Goal: Information Seeking & Learning: Learn about a topic

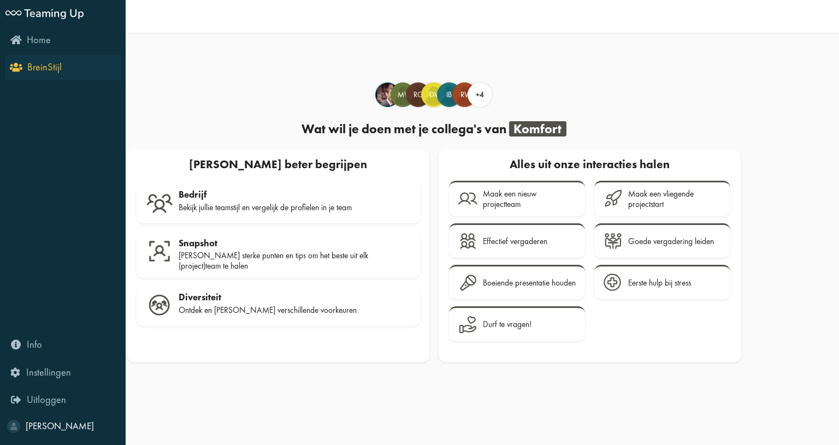
click at [51, 65] on span "BreinStijl" at bounding box center [44, 67] width 34 height 13
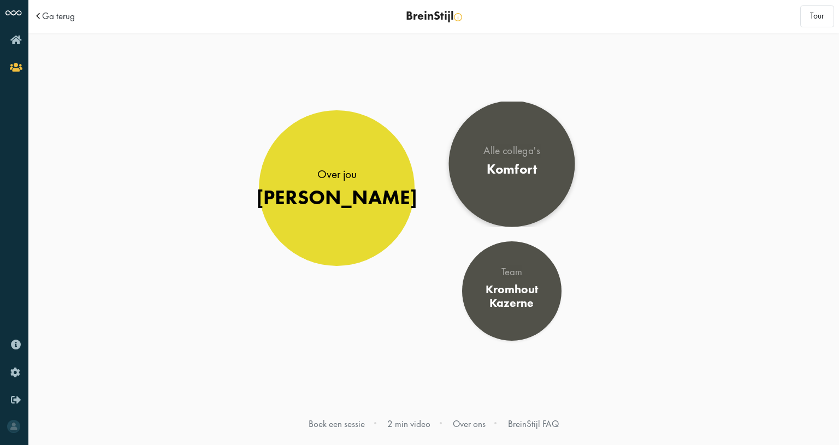
click at [518, 172] on div "Komfort" at bounding box center [511, 169] width 57 height 16
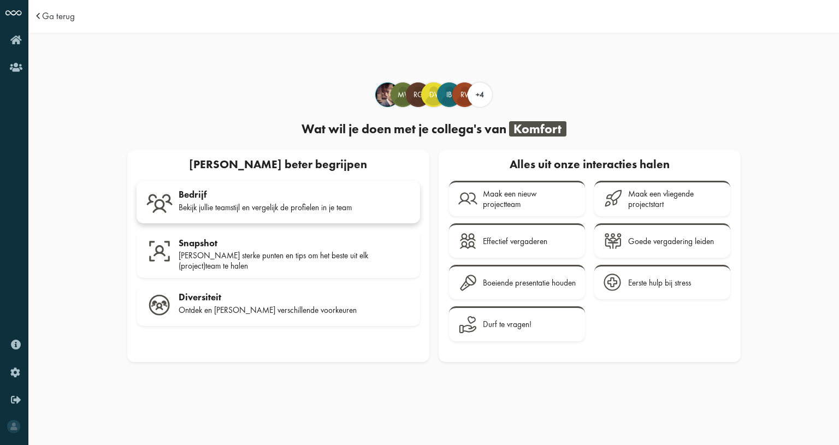
click at [286, 196] on div "Bedrijf" at bounding box center [295, 194] width 232 height 11
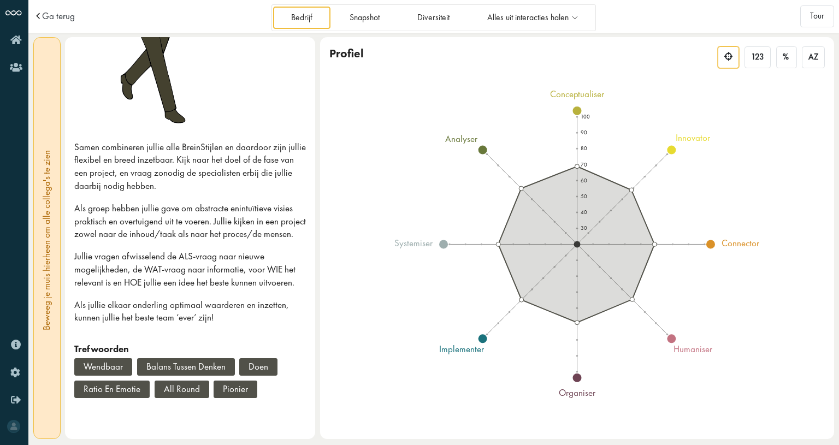
scroll to position [194, 0]
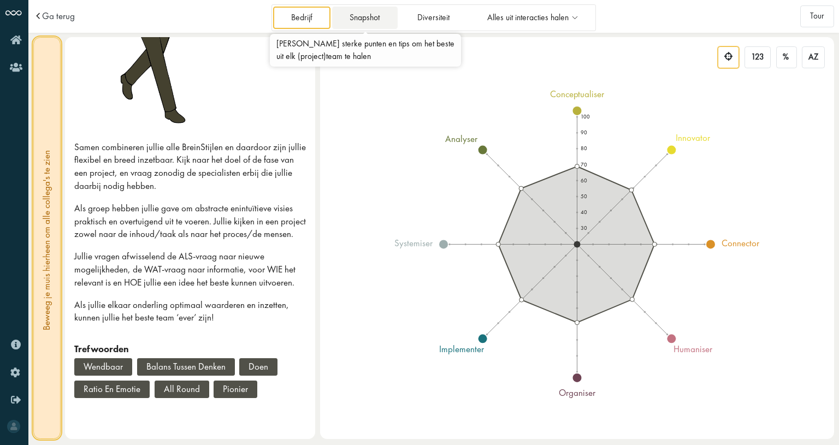
click at [381, 26] on link "Snapshot" at bounding box center [365, 18] width 66 height 22
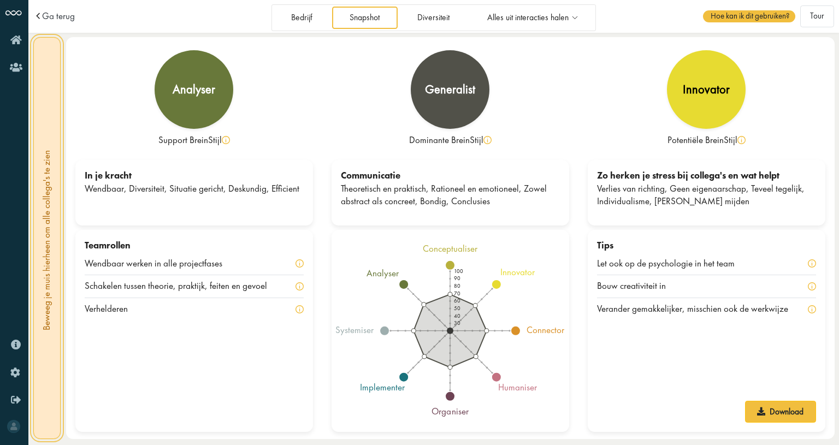
click at [461, 309] on icon at bounding box center [449, 330] width 73 height 73
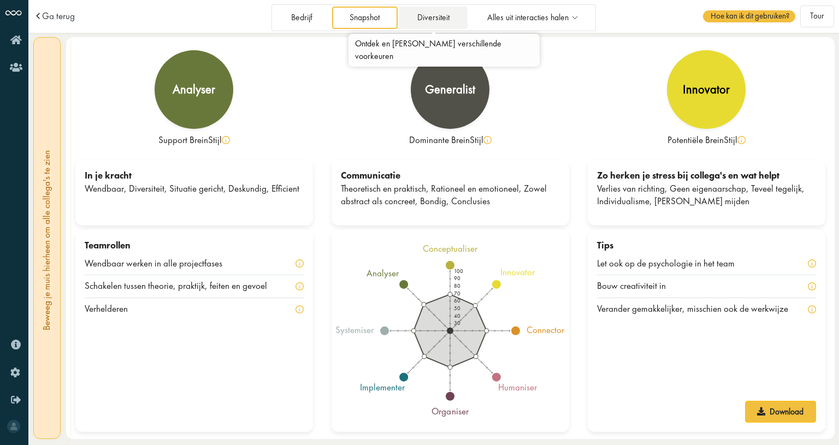
click at [427, 10] on link "Diversiteit" at bounding box center [433, 18] width 68 height 22
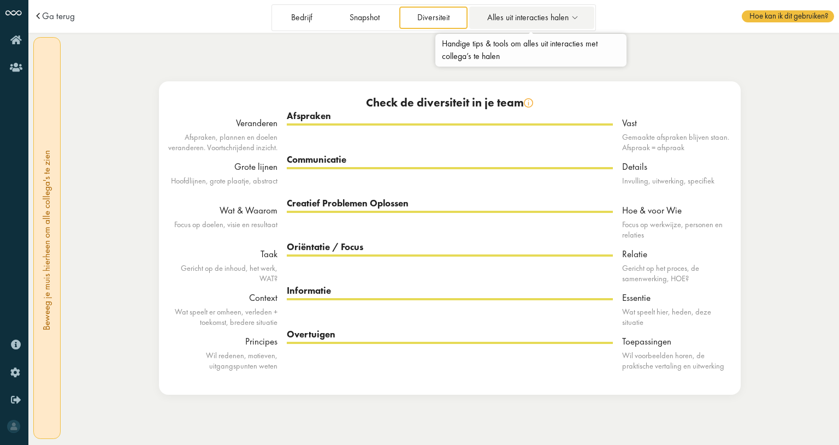
click at [537, 22] on span "Alles uit interacties halen" at bounding box center [527, 17] width 81 height 9
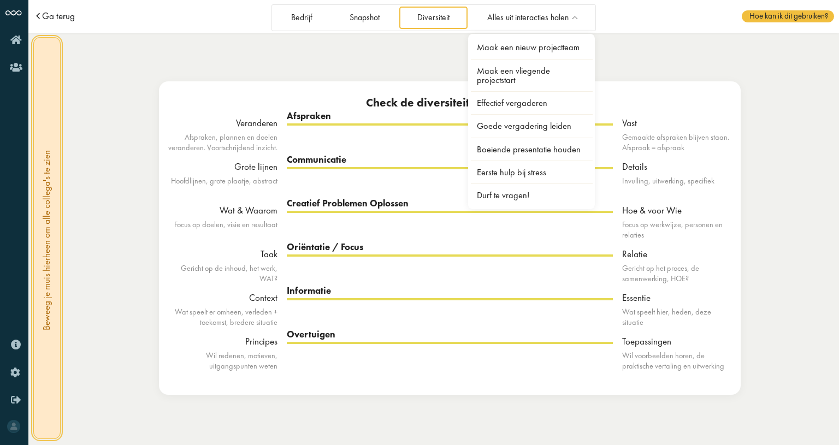
click at [55, 20] on span "Ga terug" at bounding box center [58, 15] width 33 height 9
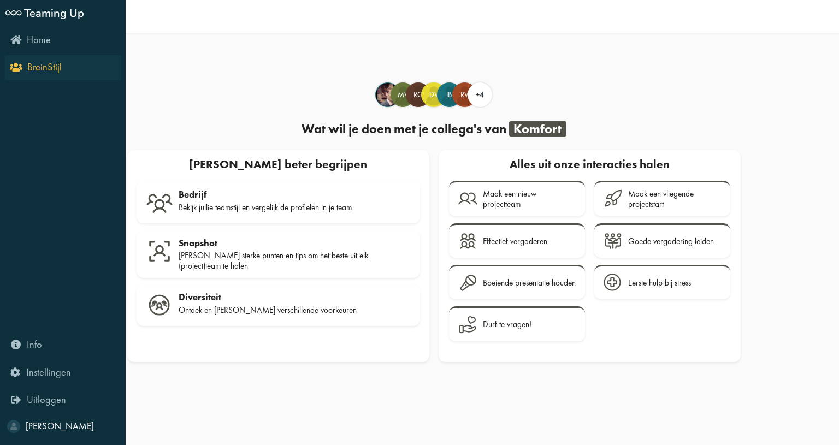
click at [33, 63] on span "BreinStijl" at bounding box center [44, 67] width 34 height 13
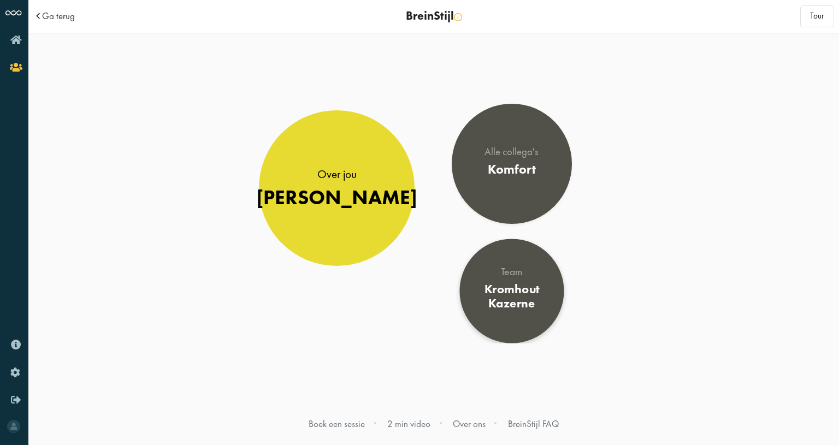
click at [513, 271] on div "Team" at bounding box center [511, 271] width 85 height 11
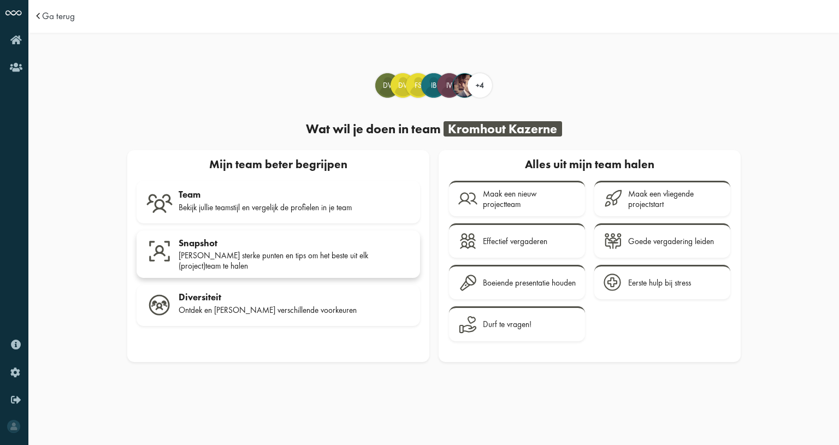
click at [286, 253] on div "[PERSON_NAME] sterke punten en tips om het beste uit elk (project)team te halen" at bounding box center [295, 261] width 232 height 20
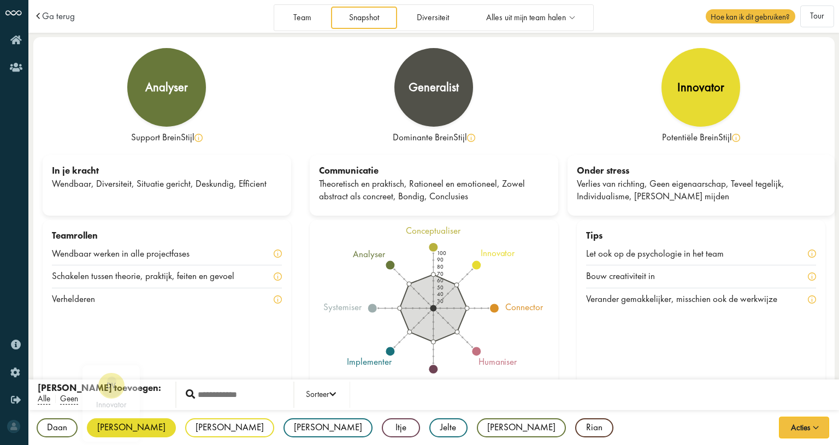
click at [110, 425] on div "[PERSON_NAME]" at bounding box center [131, 427] width 89 height 19
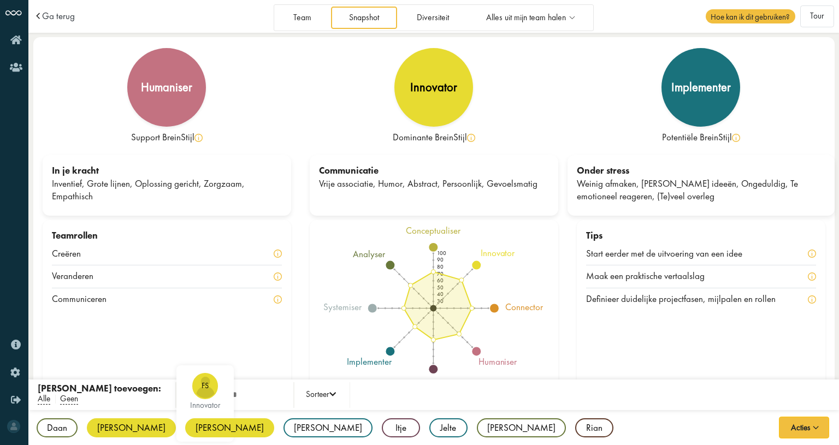
click at [185, 423] on div "[PERSON_NAME]" at bounding box center [229, 427] width 89 height 19
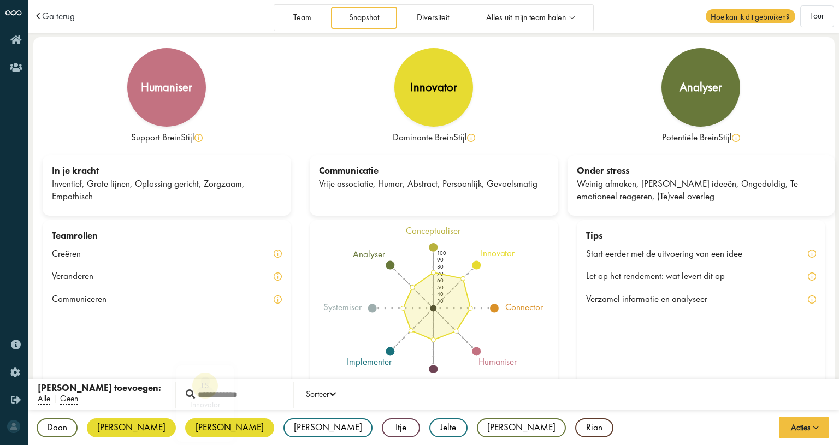
click at [185, 429] on div "[PERSON_NAME]" at bounding box center [229, 427] width 89 height 19
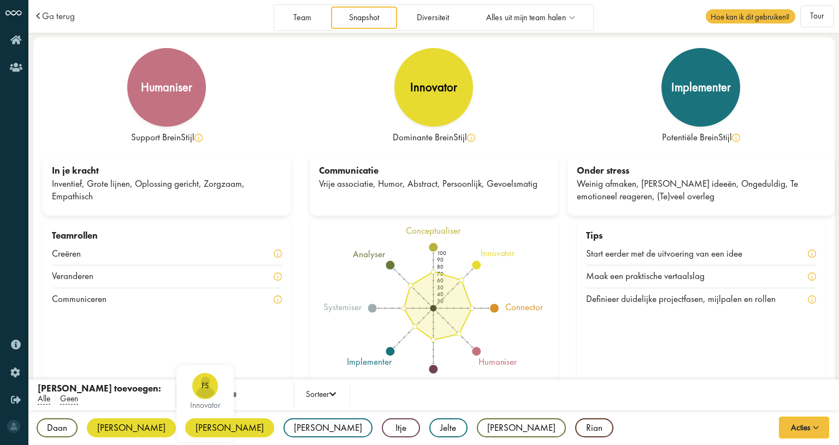
click at [185, 423] on div "[PERSON_NAME]" at bounding box center [229, 427] width 89 height 19
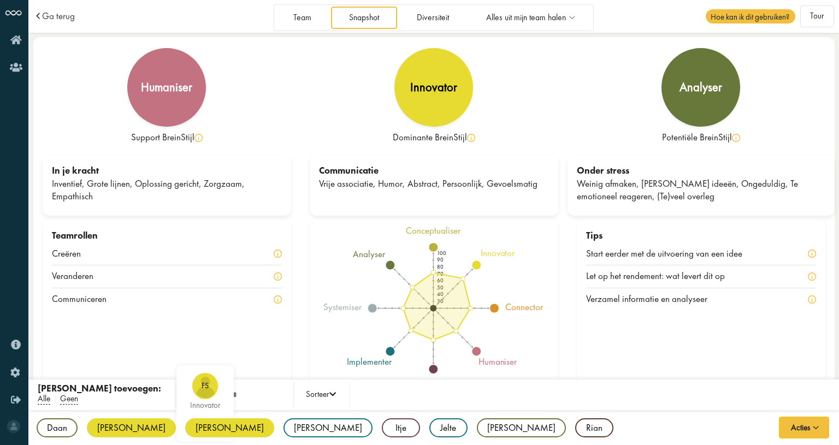
click at [185, 428] on div "[PERSON_NAME]" at bounding box center [229, 427] width 89 height 19
